Goal: Task Accomplishment & Management: Manage account settings

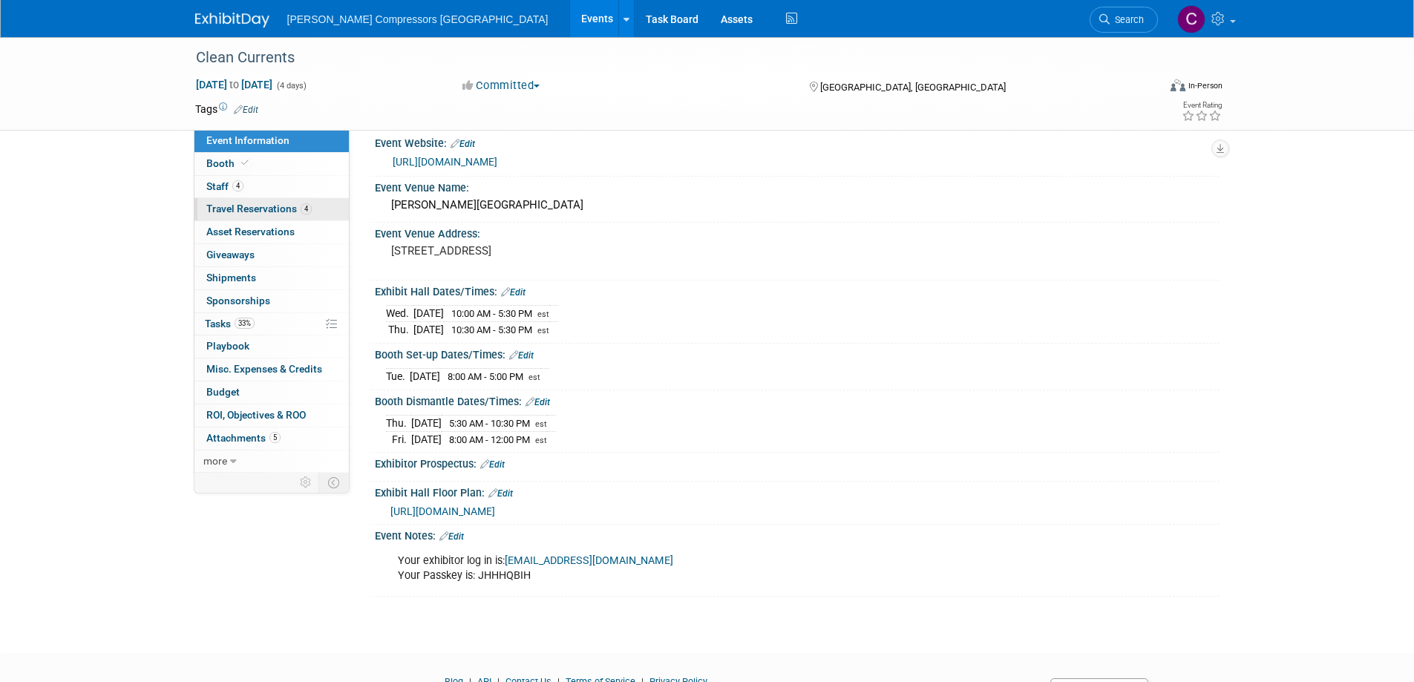
click at [222, 211] on span "Travel Reservations 4" at bounding box center [258, 209] width 105 height 12
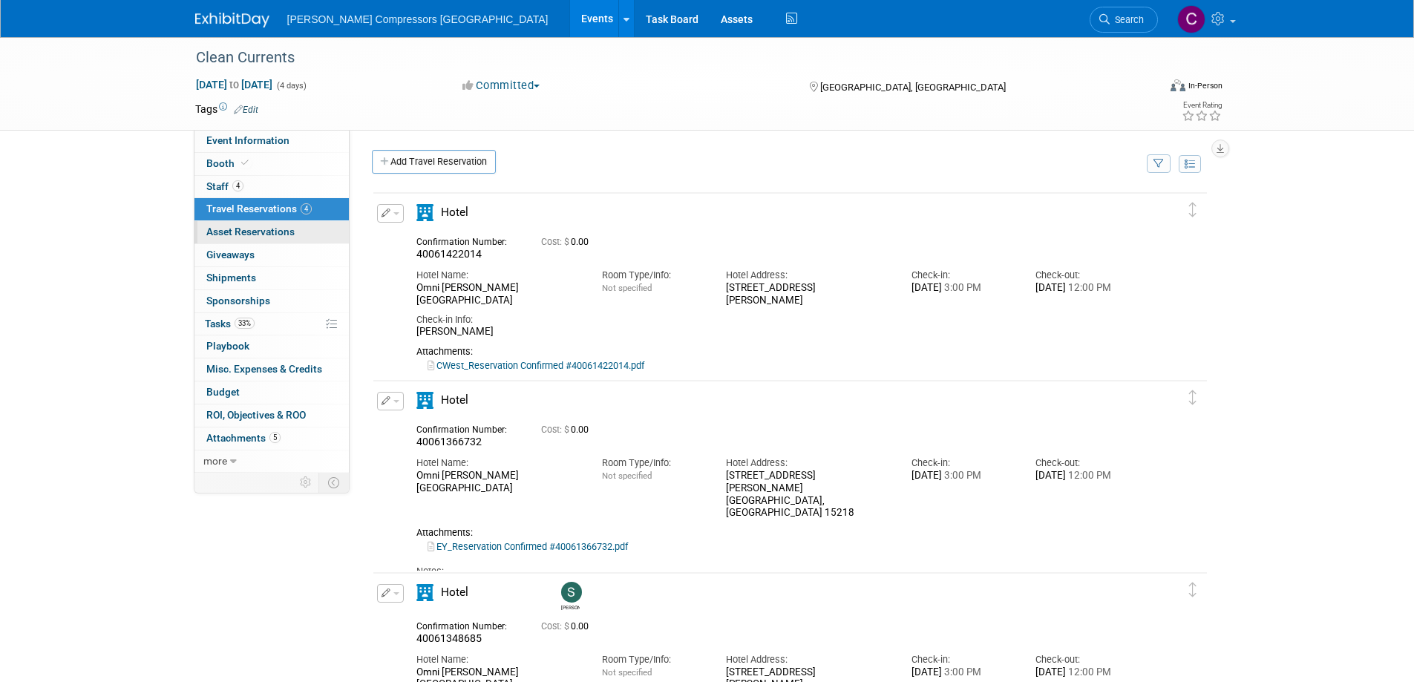
click at [236, 232] on span "Asset Reservations 0" at bounding box center [250, 232] width 88 height 12
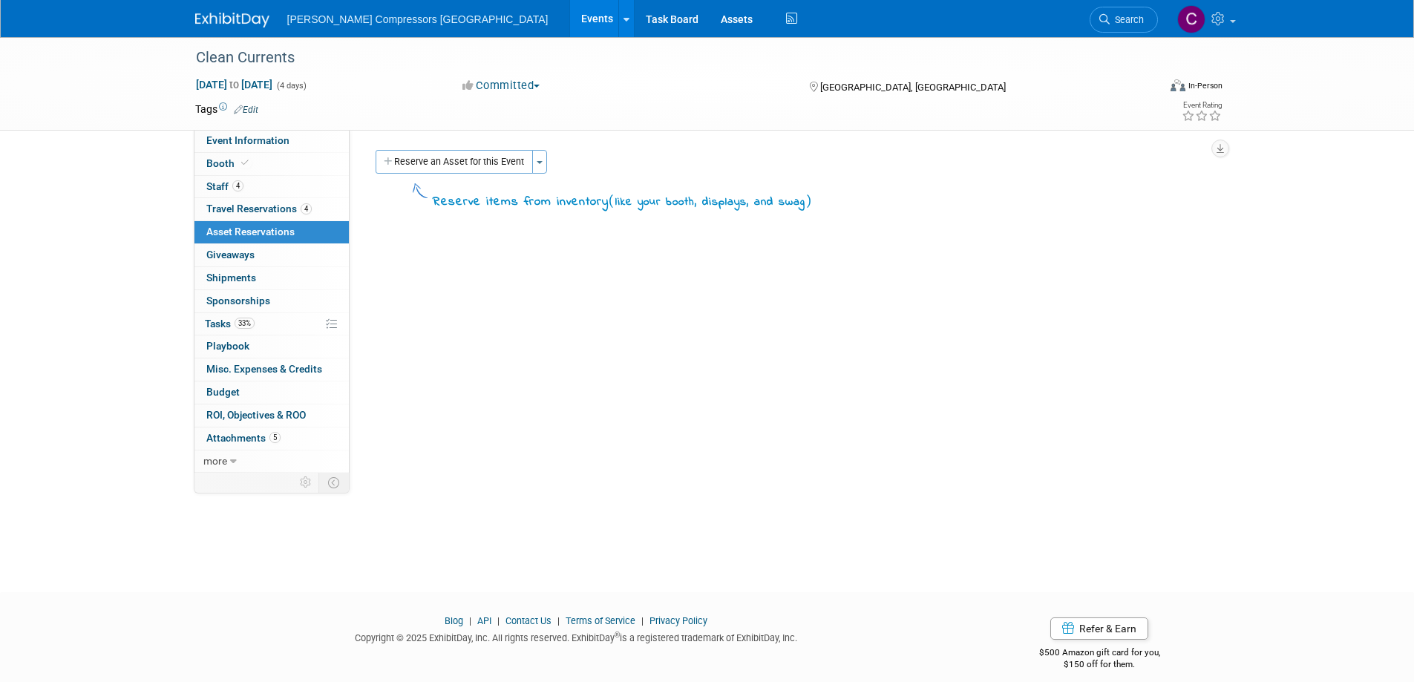
click at [124, 124] on div "Clean Currents [DATE] to [DATE] (4 days) [DATE] to [DATE] Committed Committed C…" at bounding box center [707, 84] width 1414 height 94
click at [218, 324] on span "Tasks 33%" at bounding box center [230, 324] width 50 height 12
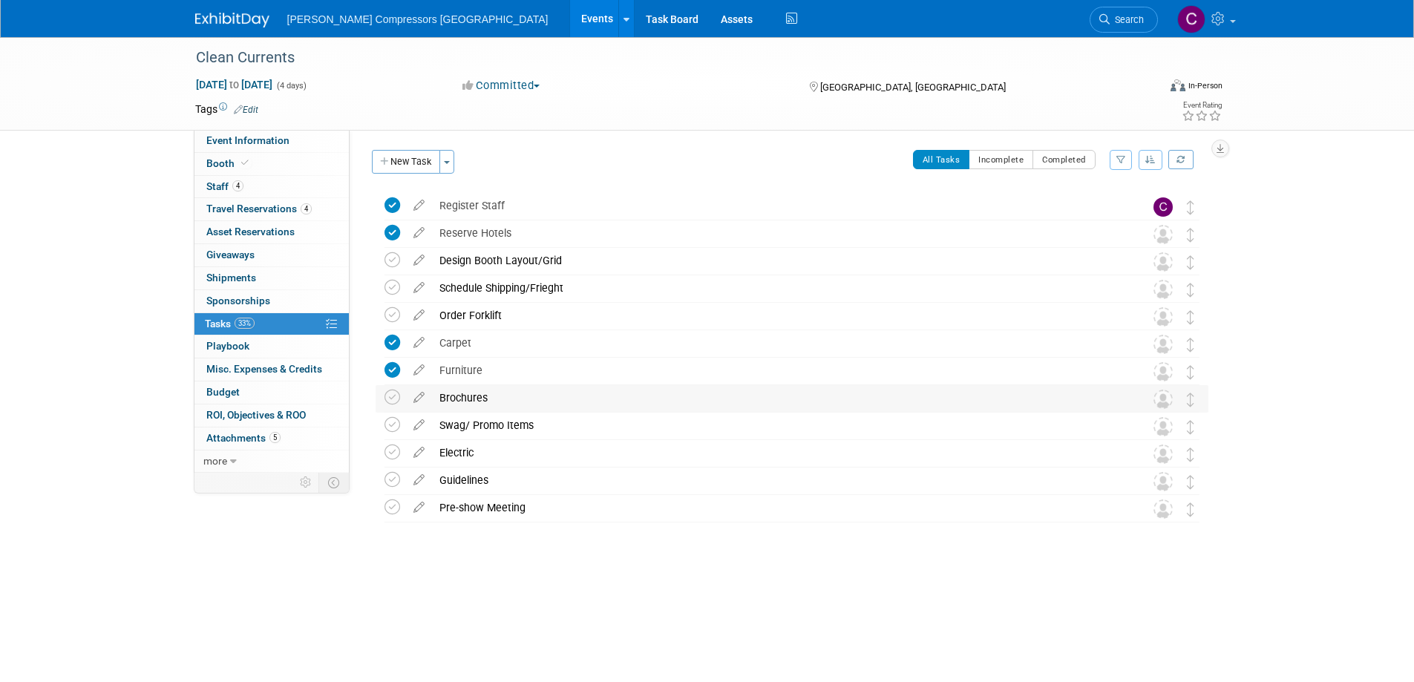
click at [465, 395] on div "Brochures" at bounding box center [778, 397] width 692 height 25
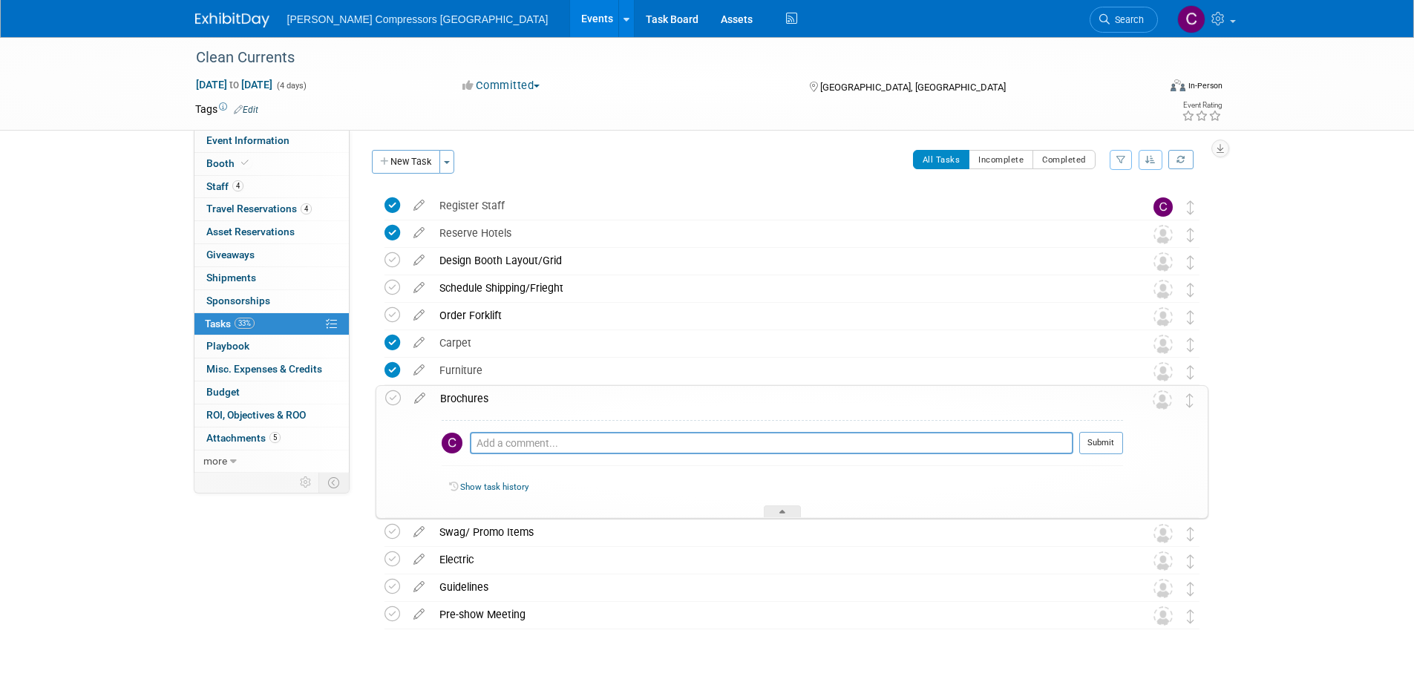
click at [458, 396] on div "Brochures" at bounding box center [778, 398] width 690 height 25
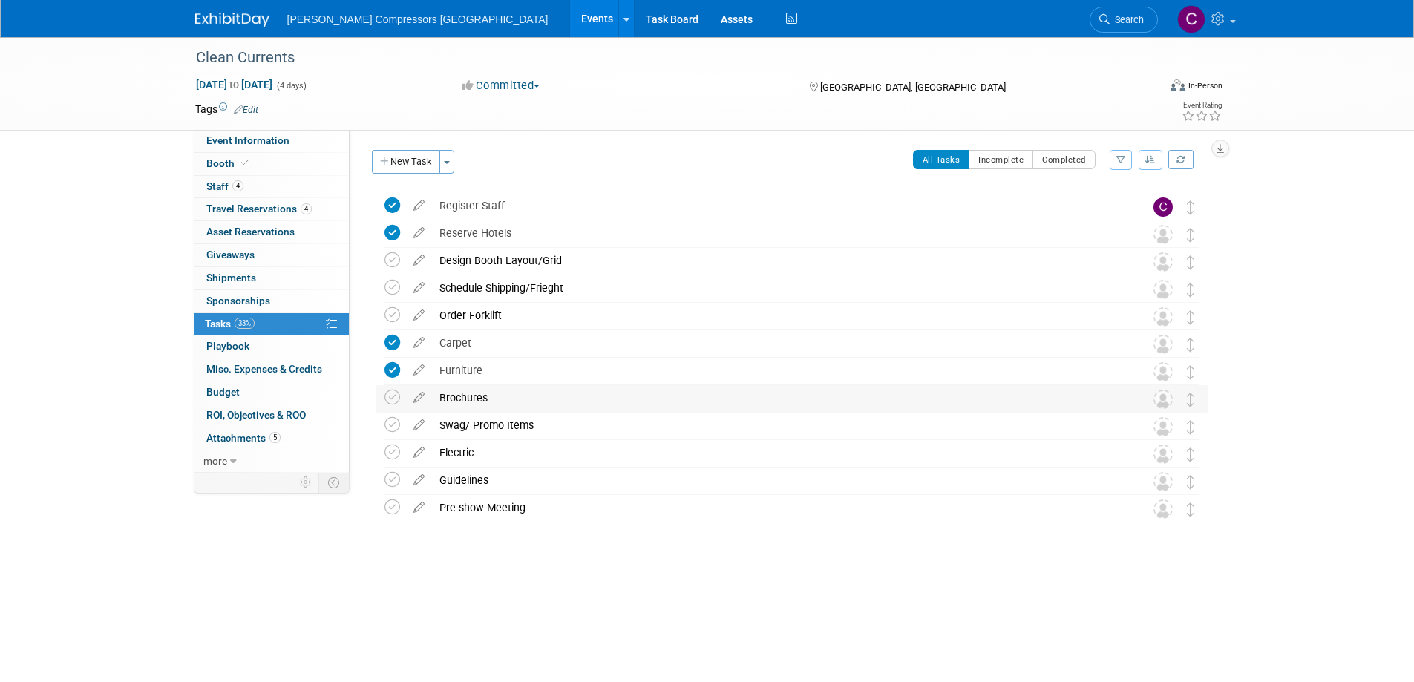
click at [469, 399] on div "Brochures" at bounding box center [778, 397] width 692 height 25
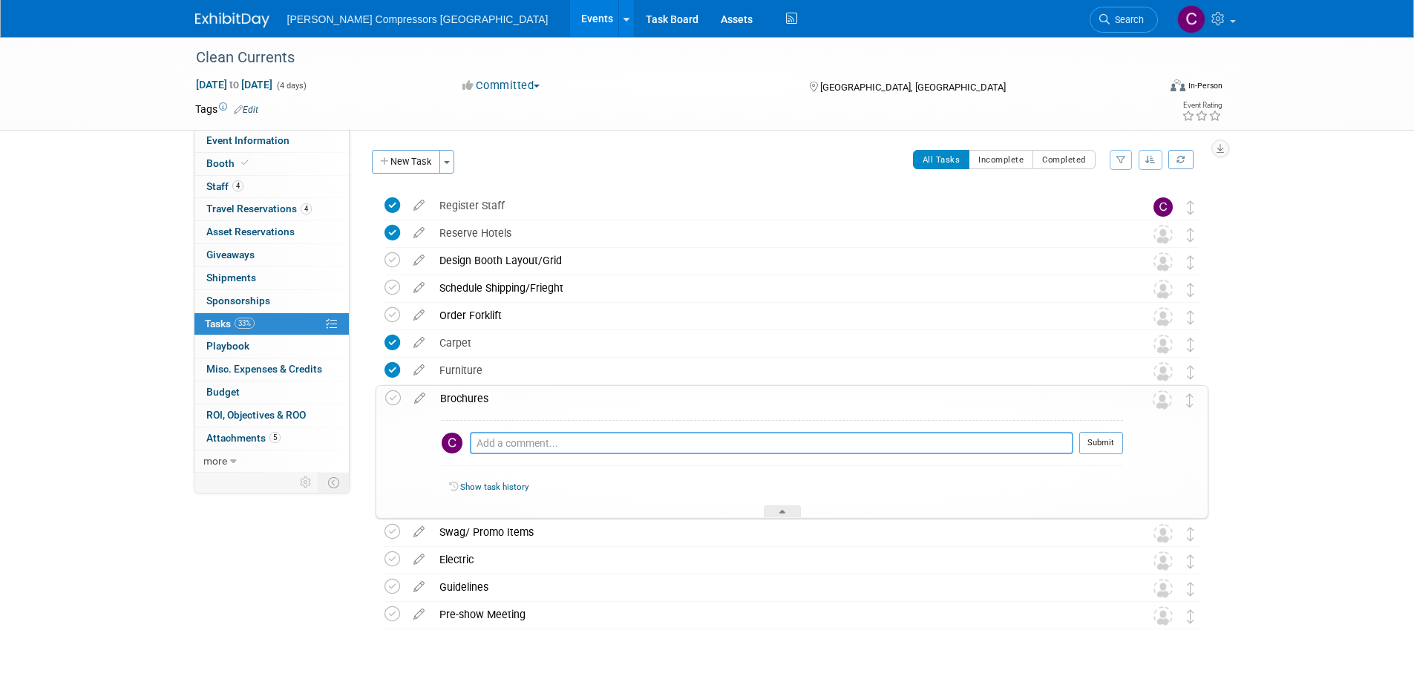
click at [563, 446] on textarea at bounding box center [772, 443] width 604 height 22
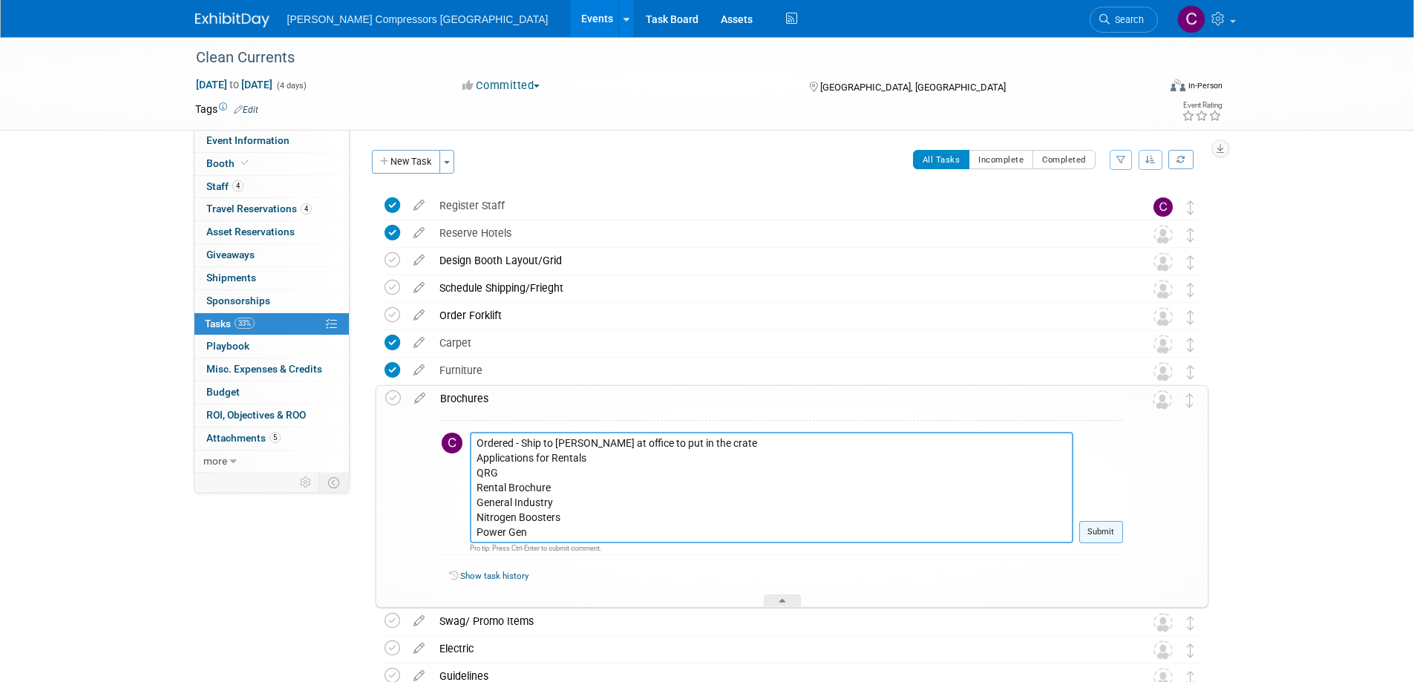
type textarea "Ordered - Ship to [PERSON_NAME] at office to put in the crate Applications for …"
click at [1089, 534] on button "Submit" at bounding box center [1102, 532] width 44 height 22
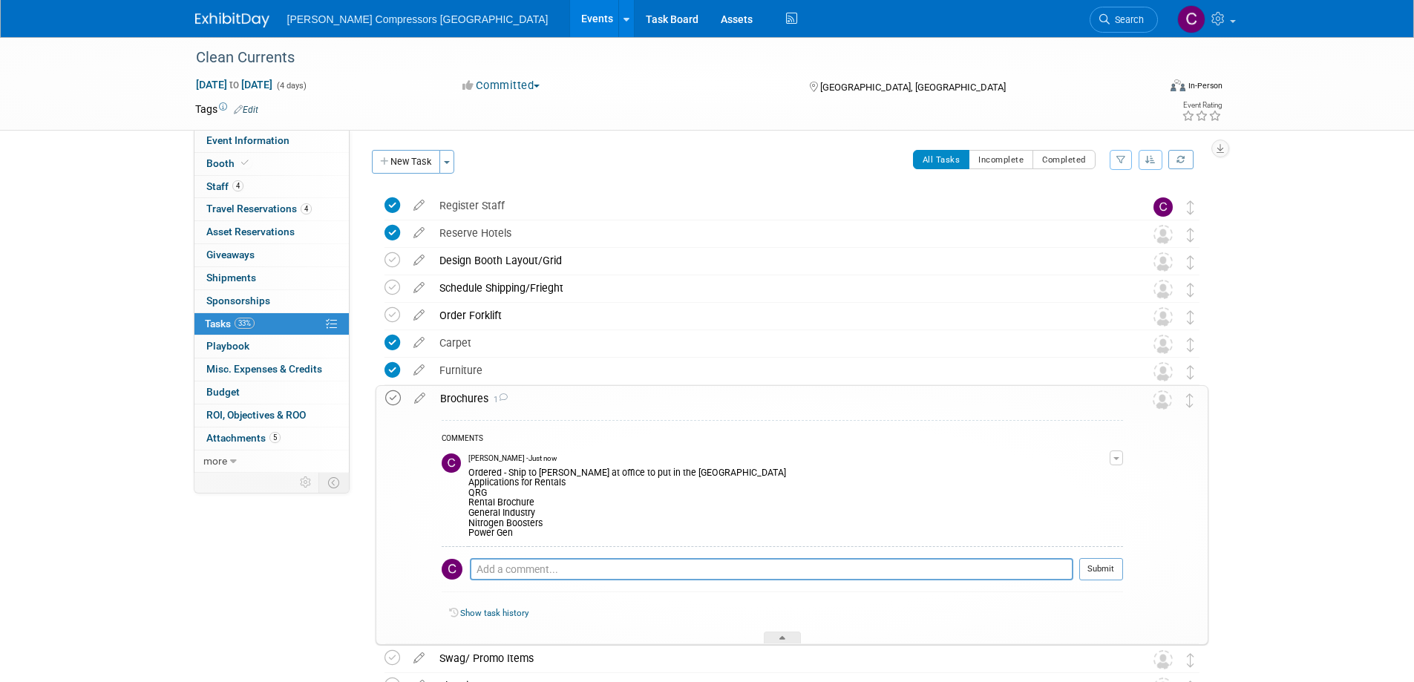
click at [392, 399] on icon at bounding box center [393, 399] width 16 height 16
click at [465, 399] on div "Brochures 1" at bounding box center [778, 398] width 690 height 25
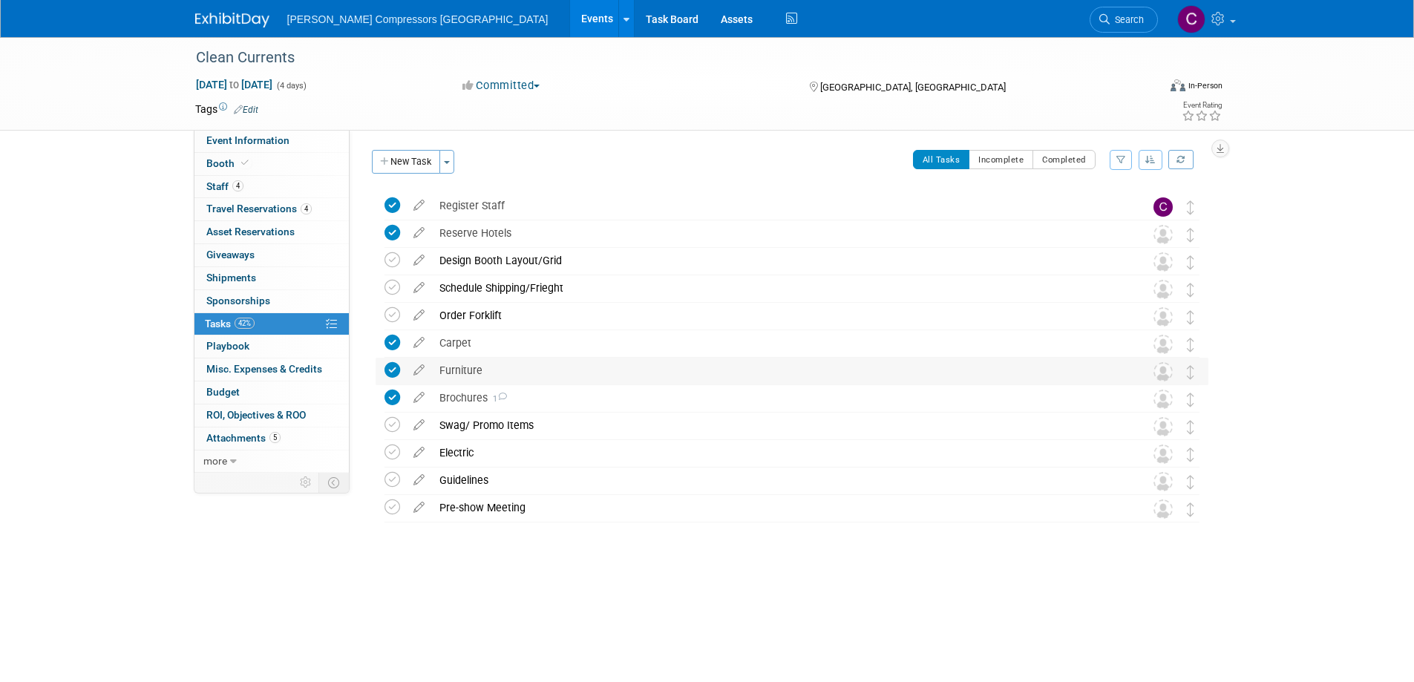
click at [467, 368] on div "Furniture" at bounding box center [778, 370] width 692 height 25
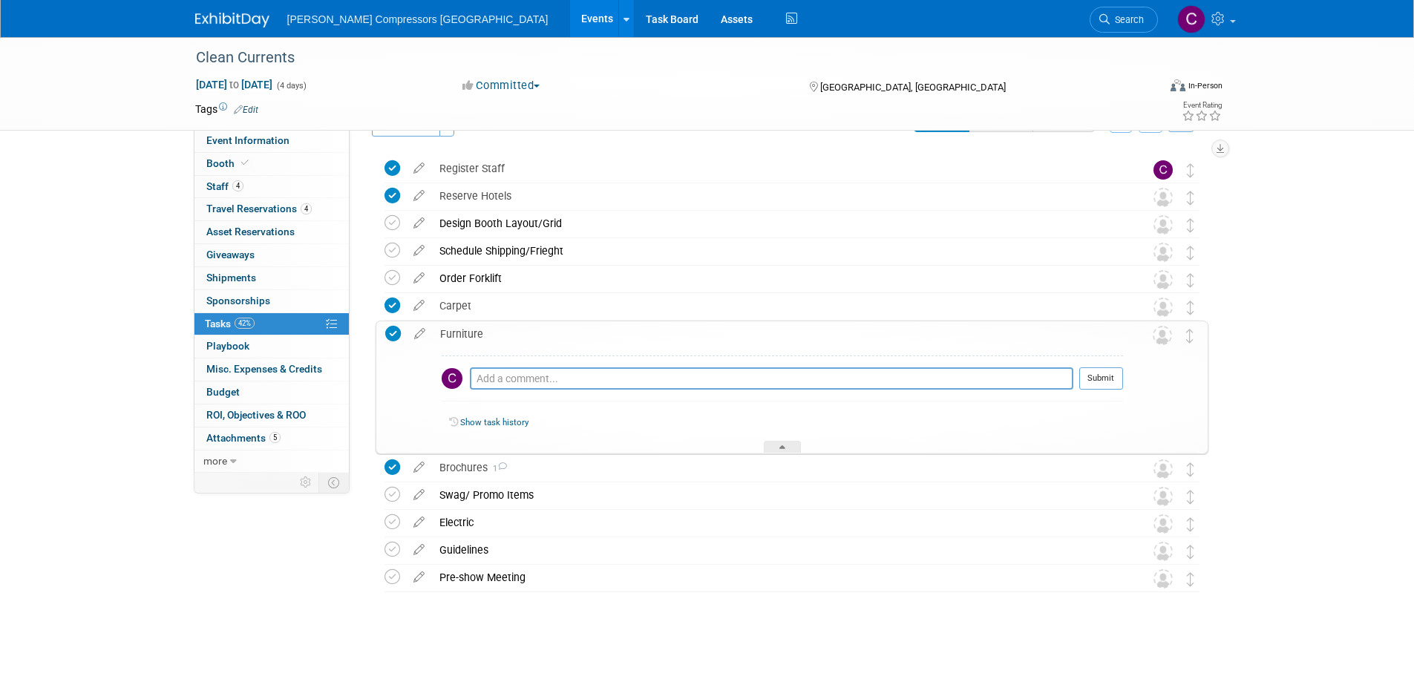
scroll to position [38, 0]
click at [576, 382] on textarea at bounding box center [772, 378] width 604 height 22
paste textarea "30" Round Bar Table W/ Standard Base - Black"
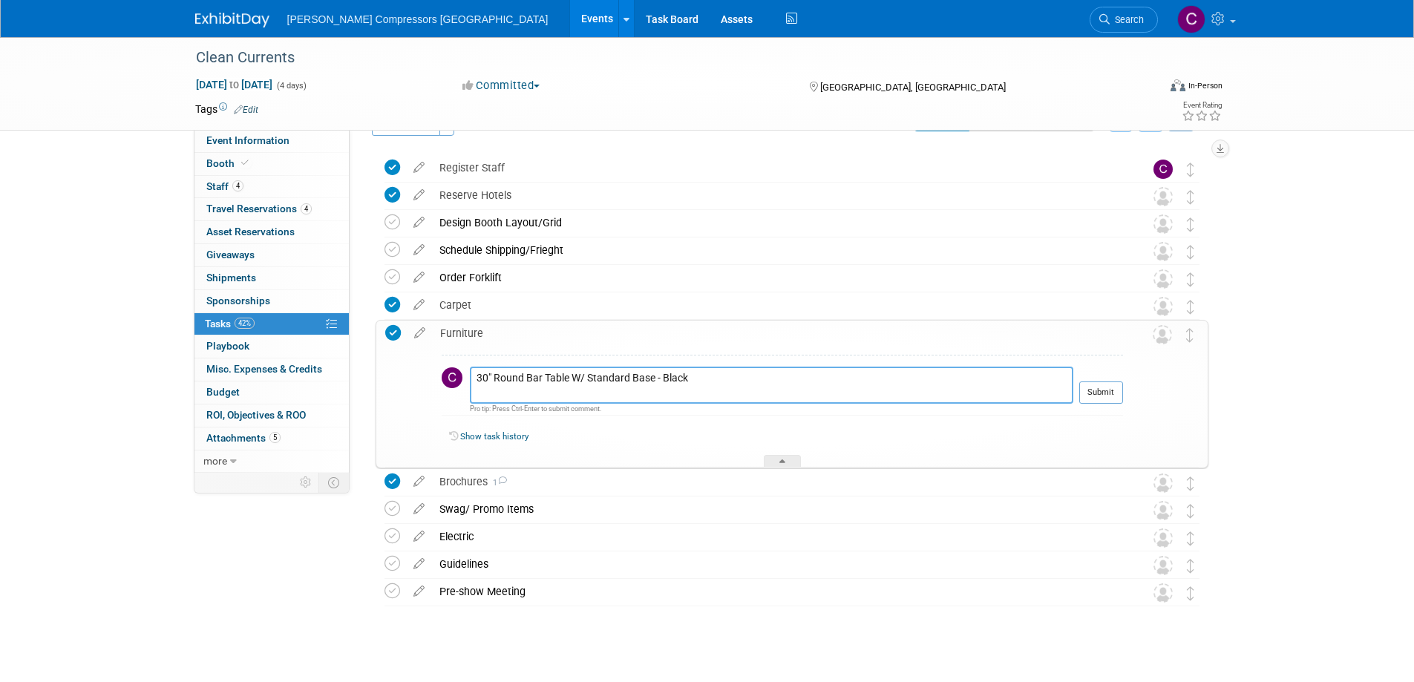
click at [716, 396] on textarea "30" Round Bar Table W/ Standard Base - Black" at bounding box center [772, 385] width 604 height 37
paste textarea "Black Diamond Stool"
type textarea "30" Round Bar Table W/ Standard Base - Black Black Diamond Stool - 2"
click at [1105, 389] on button "Submit" at bounding box center [1102, 393] width 44 height 22
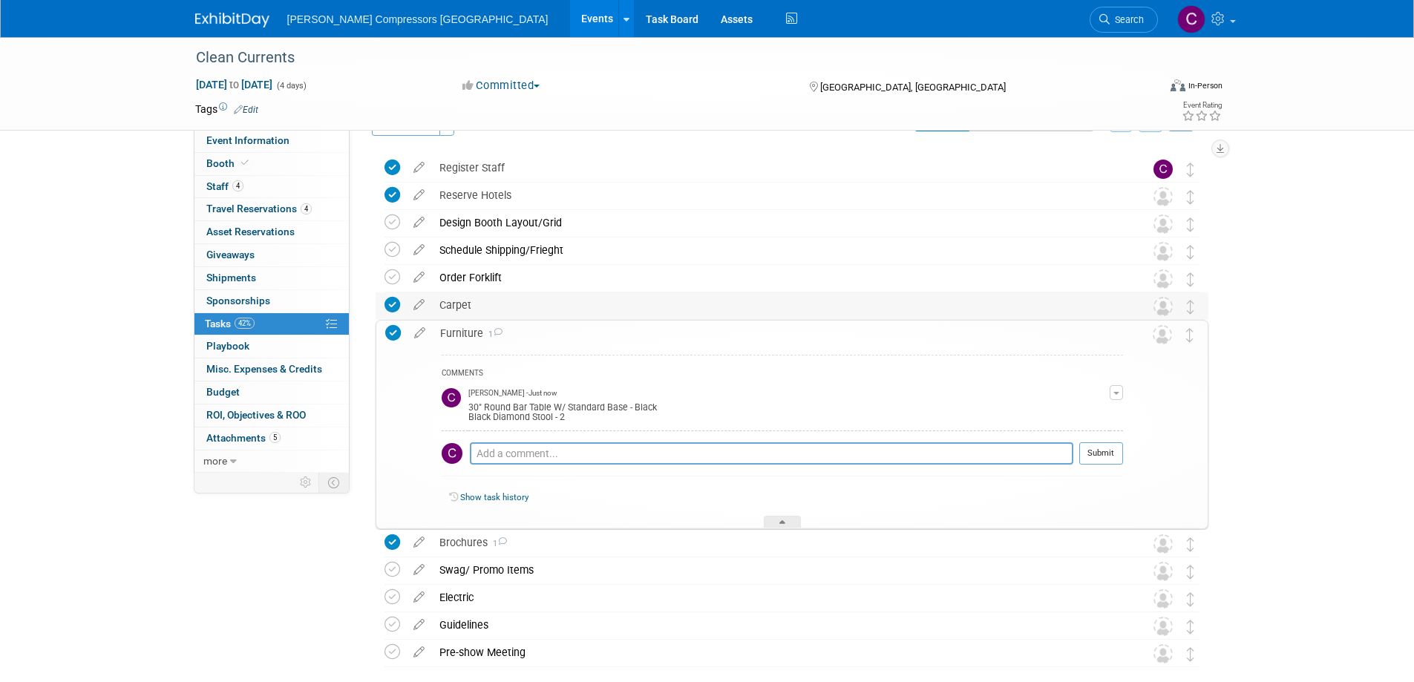
click at [465, 307] on div "Carpet" at bounding box center [778, 305] width 692 height 25
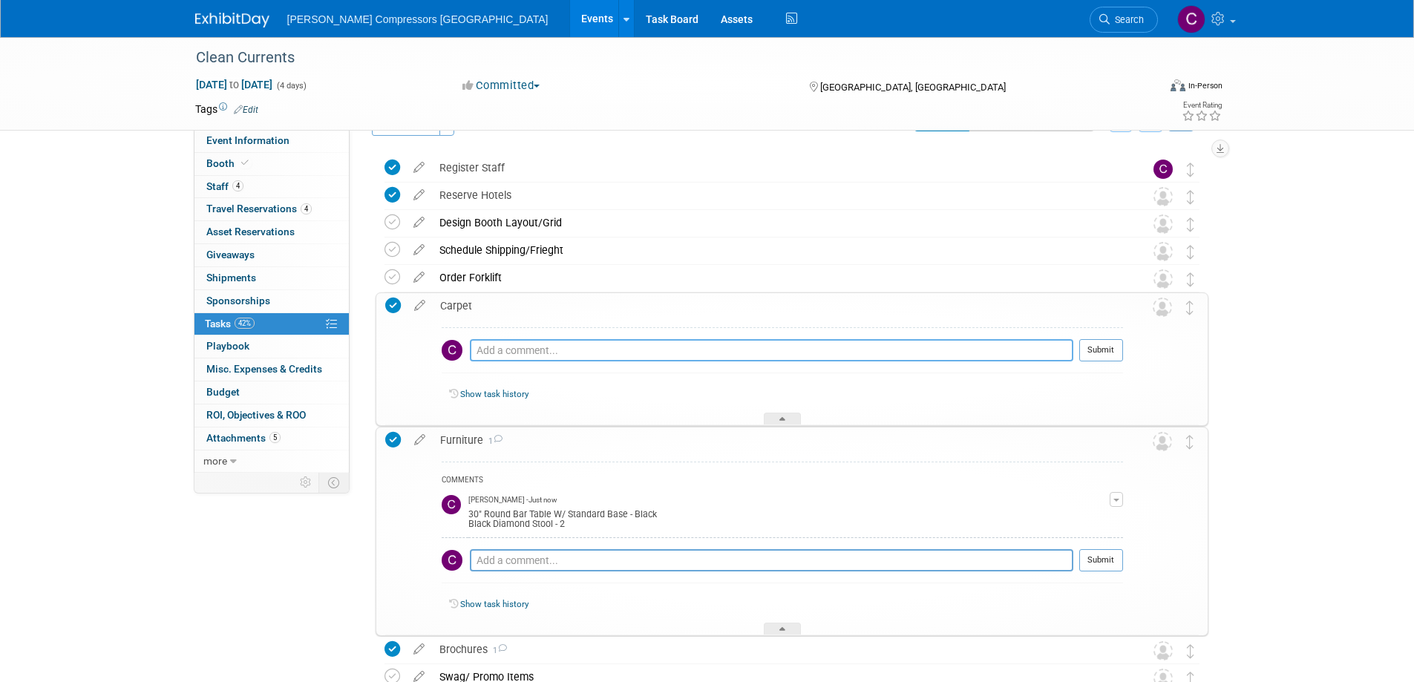
click at [568, 350] on textarea at bounding box center [772, 350] width 604 height 22
paste textarea "16 Oz. Classic Carpet - 10' X 20'"
click at [798, 349] on textarea "16 Oz. Classic Carpet - 10' X 20' - Gray" at bounding box center [772, 350] width 604 height 22
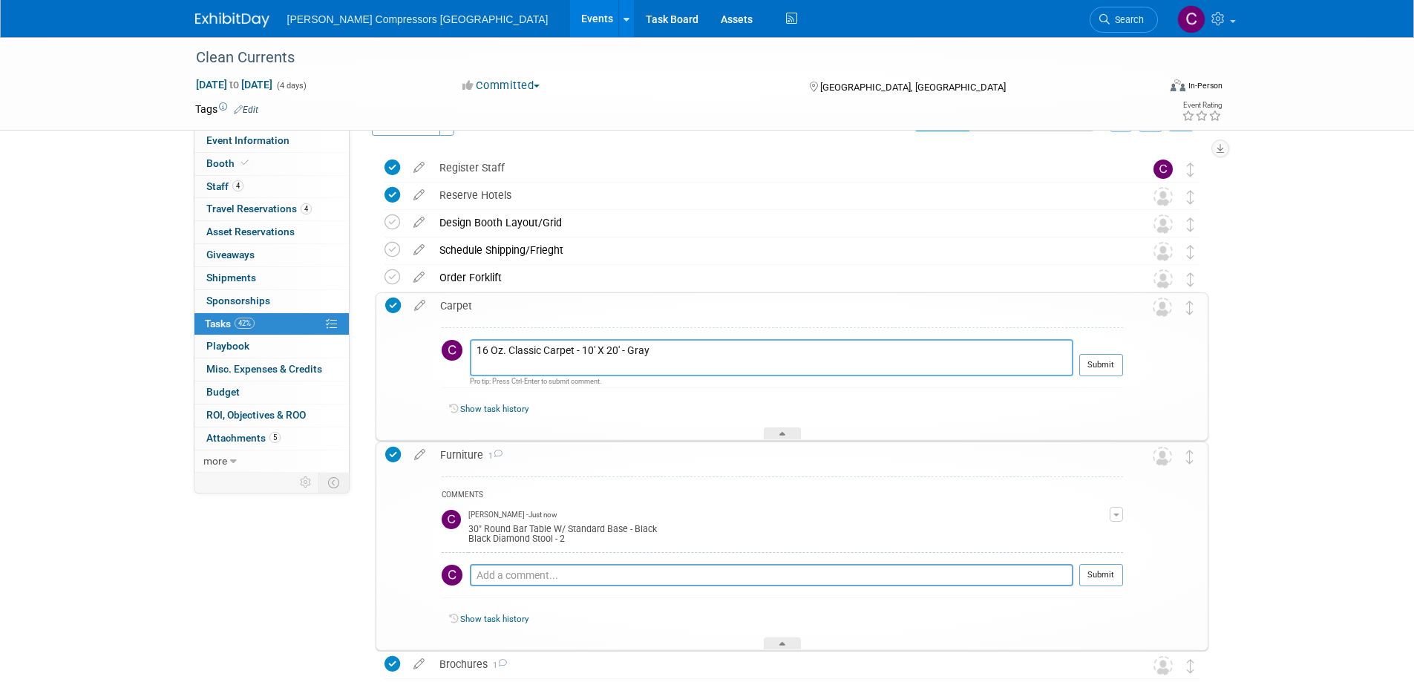
paste textarea "10' X 20' Carpet Padding - Single Layer"
type textarea "16 Oz. Classic Carpet - 10' X 20' - Gray 10' X 20' Carpet Padding - Single Layer"
click at [1105, 366] on button "Submit" at bounding box center [1102, 365] width 44 height 22
click at [1108, 574] on button "Submit" at bounding box center [1102, 575] width 44 height 22
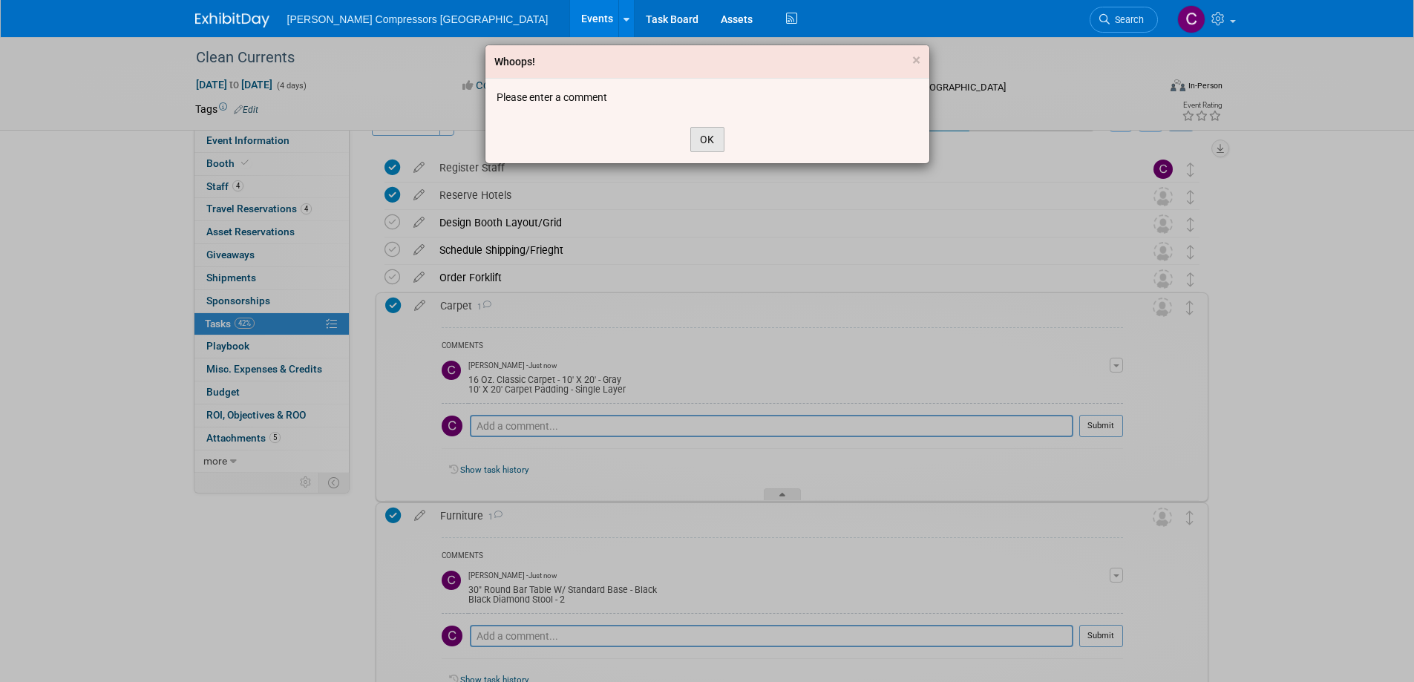
click at [708, 140] on button "OK" at bounding box center [707, 139] width 34 height 25
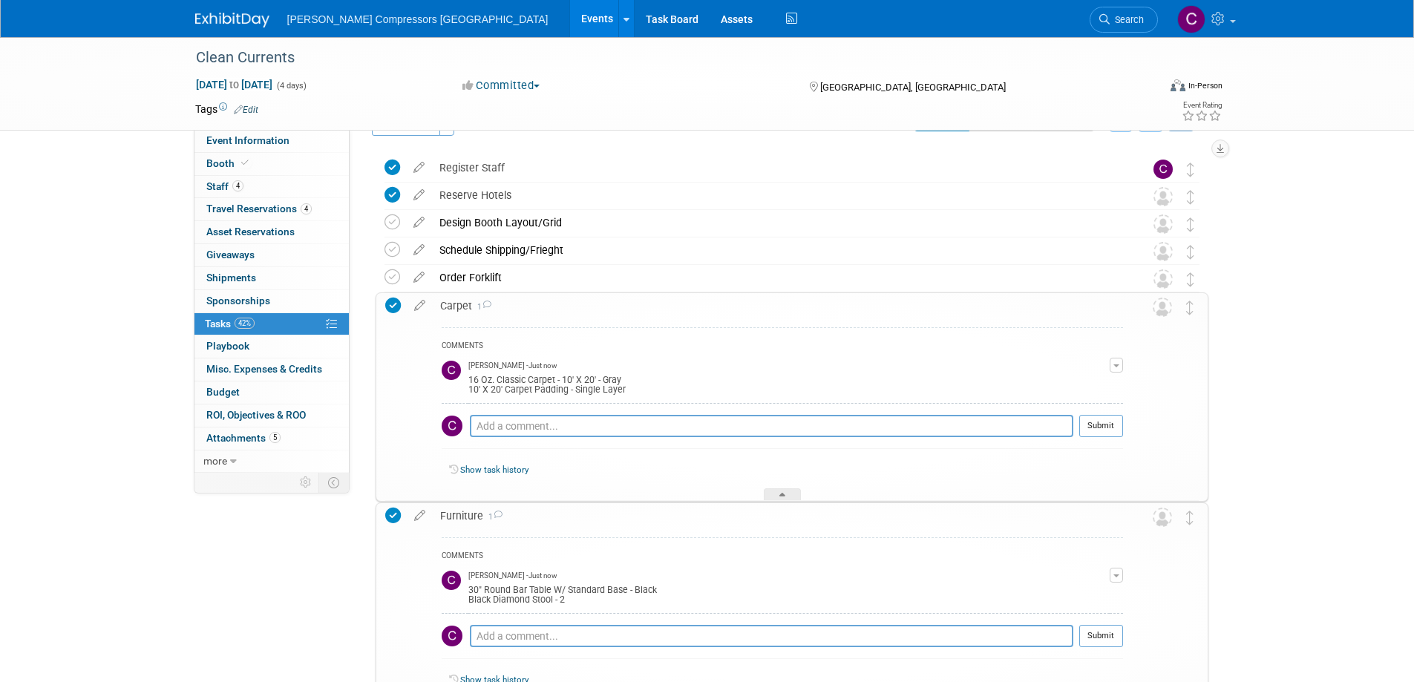
click at [451, 302] on div "Carpet 1" at bounding box center [778, 305] width 690 height 25
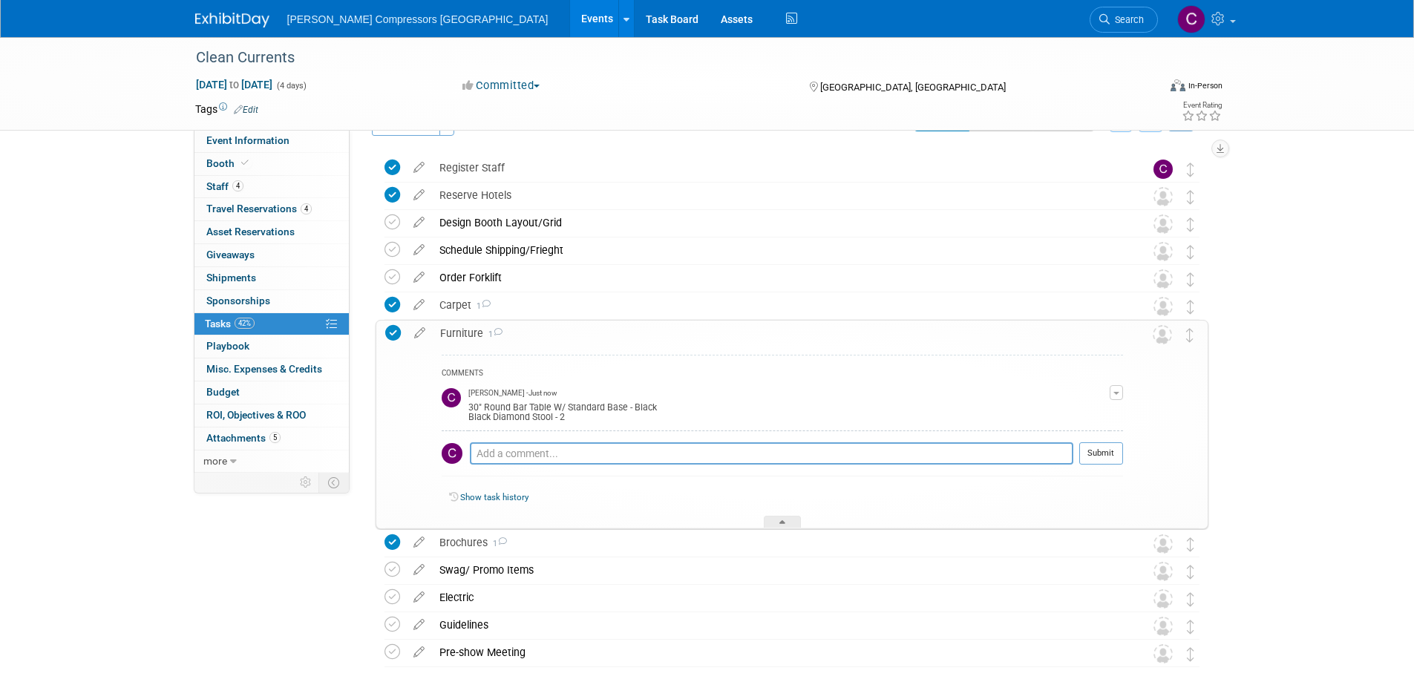
click at [460, 335] on div "Furniture 1" at bounding box center [778, 333] width 690 height 25
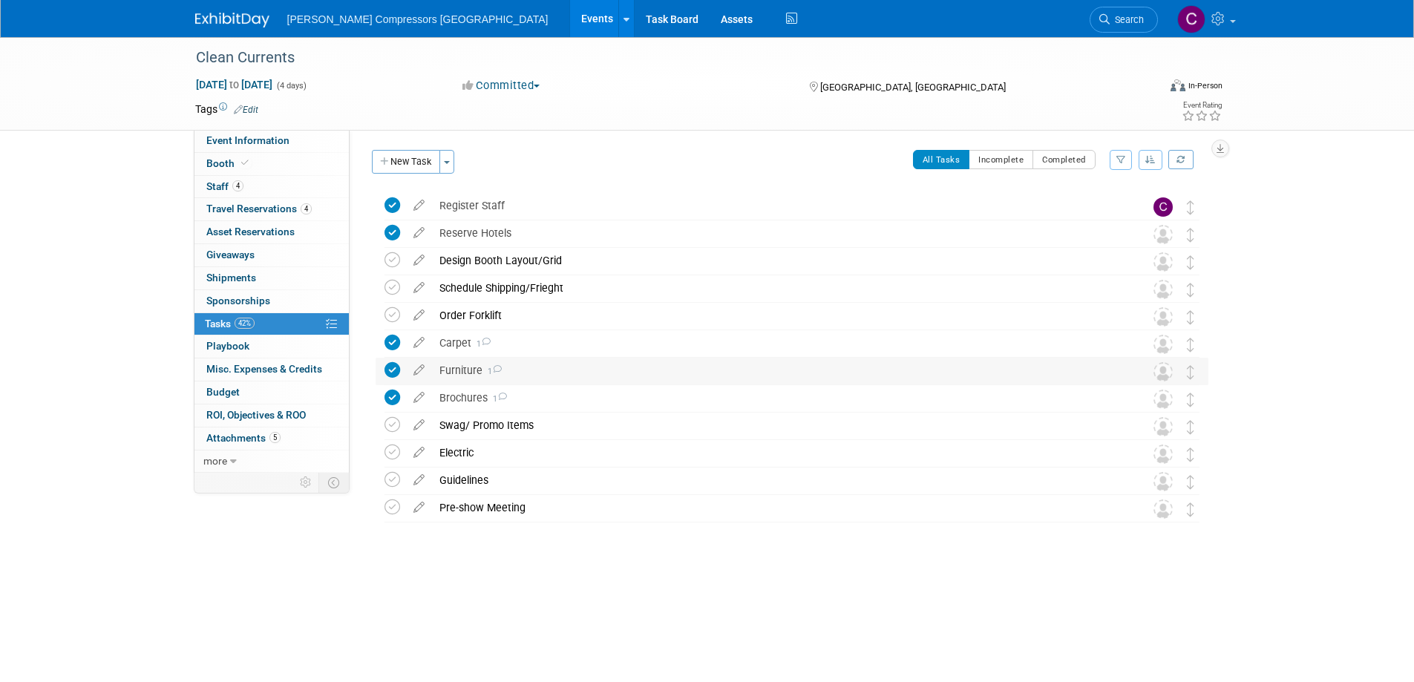
scroll to position [0, 0]
